Goal: Task Accomplishment & Management: Complete application form

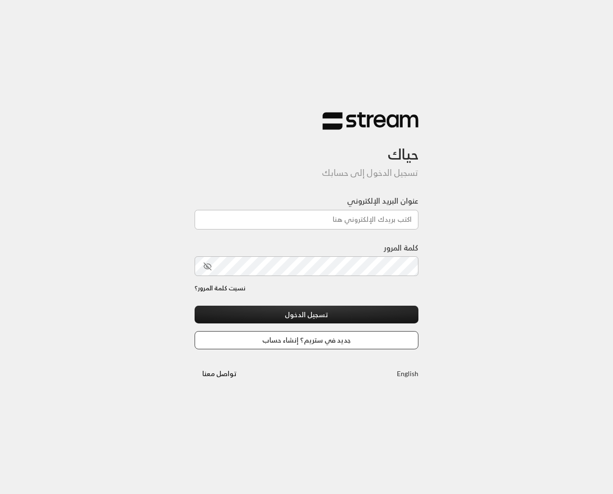
click at [332, 339] on link "جديد في ستريم؟ إنشاء حساب" at bounding box center [307, 340] width 224 height 18
